Goal: Information Seeking & Learning: Stay updated

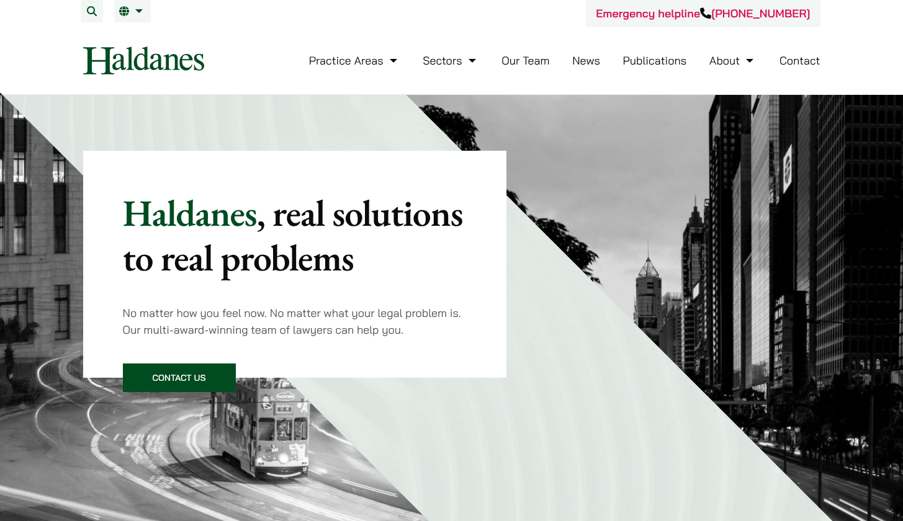
click at [523, 70] on li "Our Team" at bounding box center [526, 60] width 48 height 27
click at [526, 66] on link "Our Team" at bounding box center [526, 60] width 48 height 14
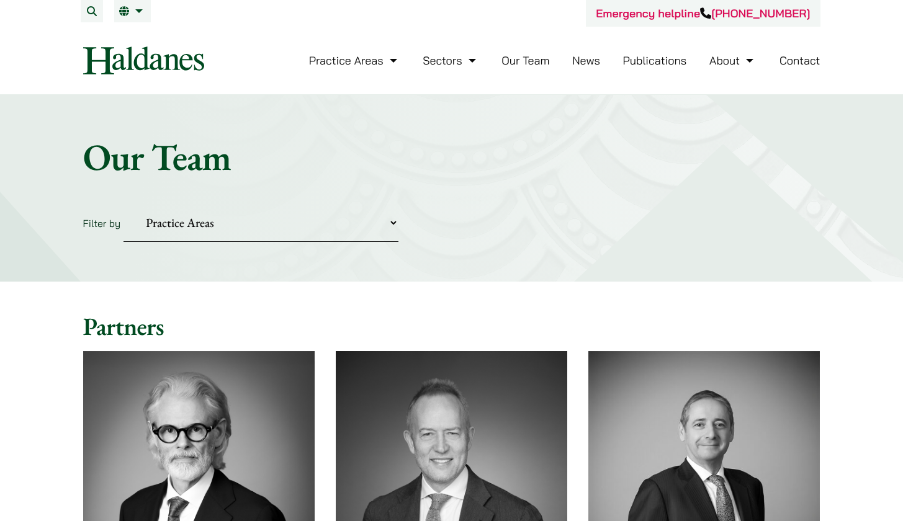
click at [595, 62] on link "News" at bounding box center [586, 60] width 28 height 14
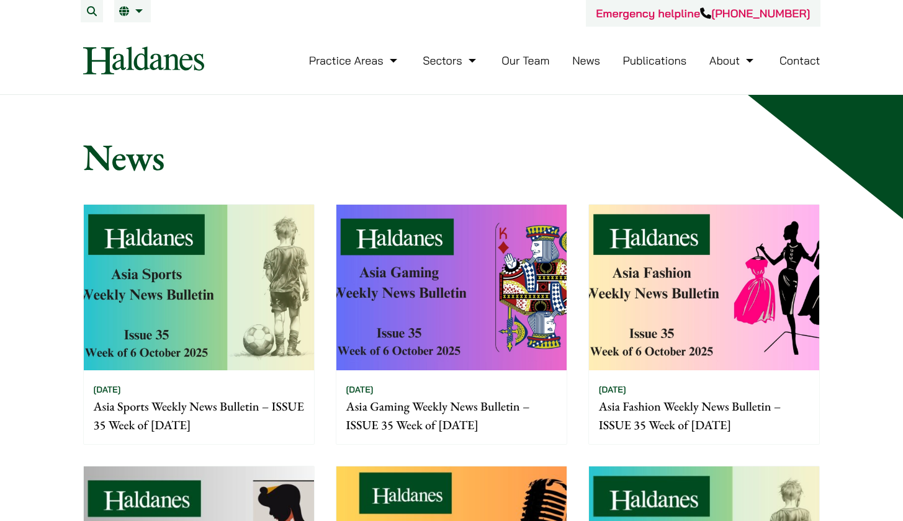
click at [457, 312] on img at bounding box center [451, 288] width 230 height 166
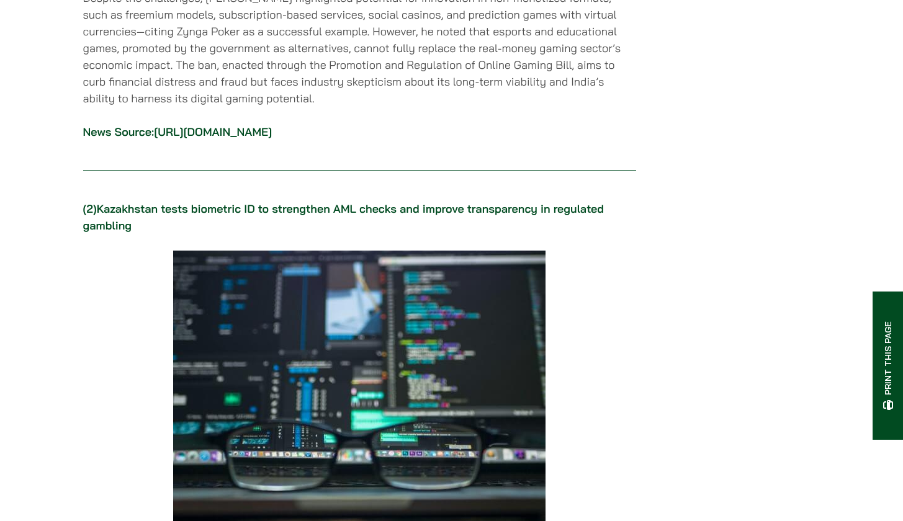
scroll to position [1499, 0]
